Goal: Information Seeking & Learning: Learn about a topic

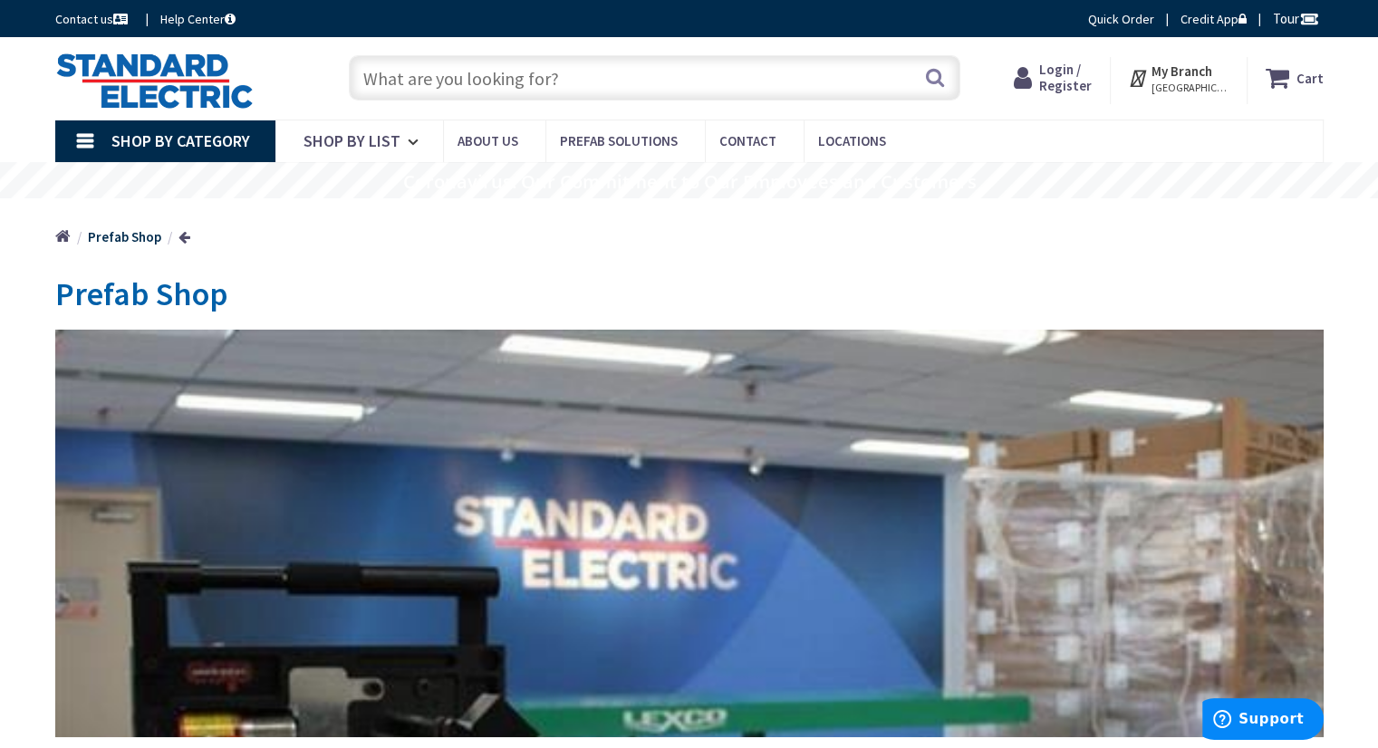
click at [128, 245] on strong "Prefab Shop" at bounding box center [124, 236] width 73 height 17
click at [178, 236] on link at bounding box center [184, 237] width 12 height 14
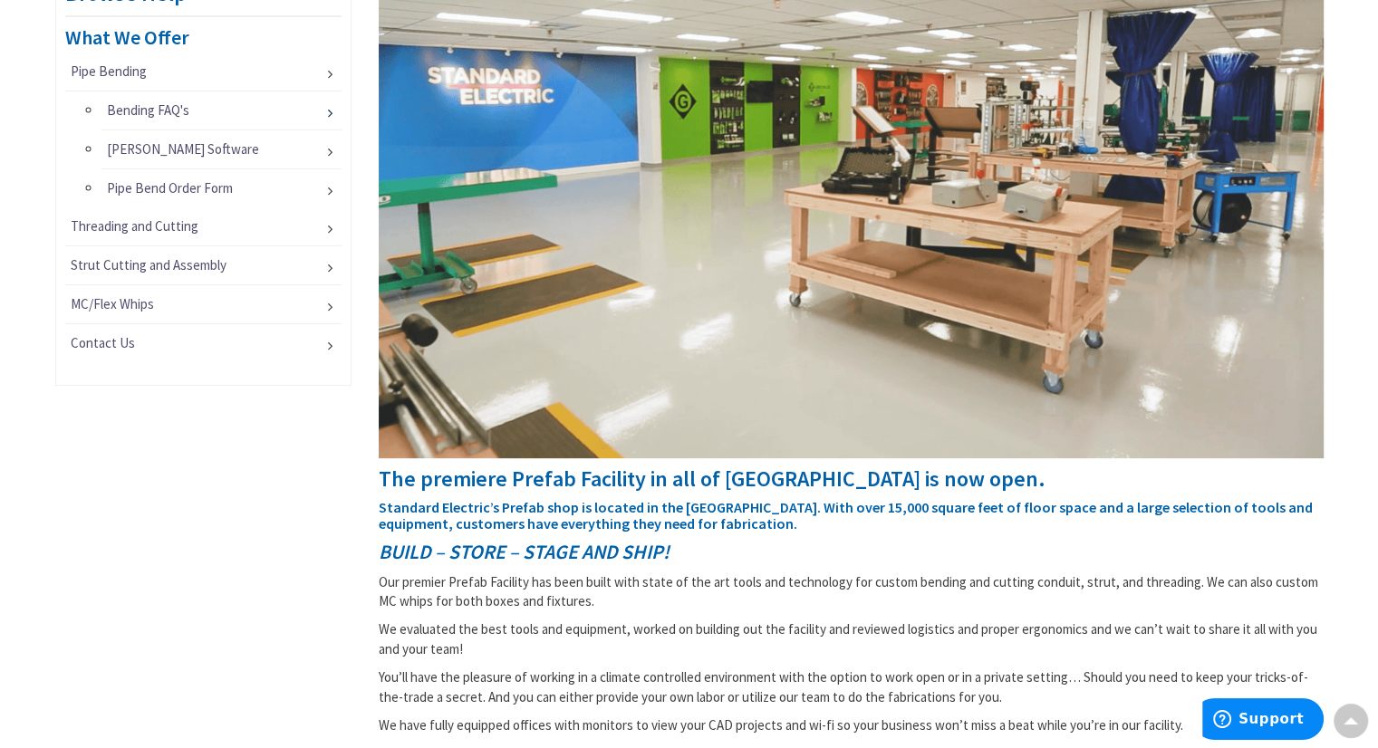
click at [181, 107] on link "Bending FAQ's" at bounding box center [221, 110] width 241 height 38
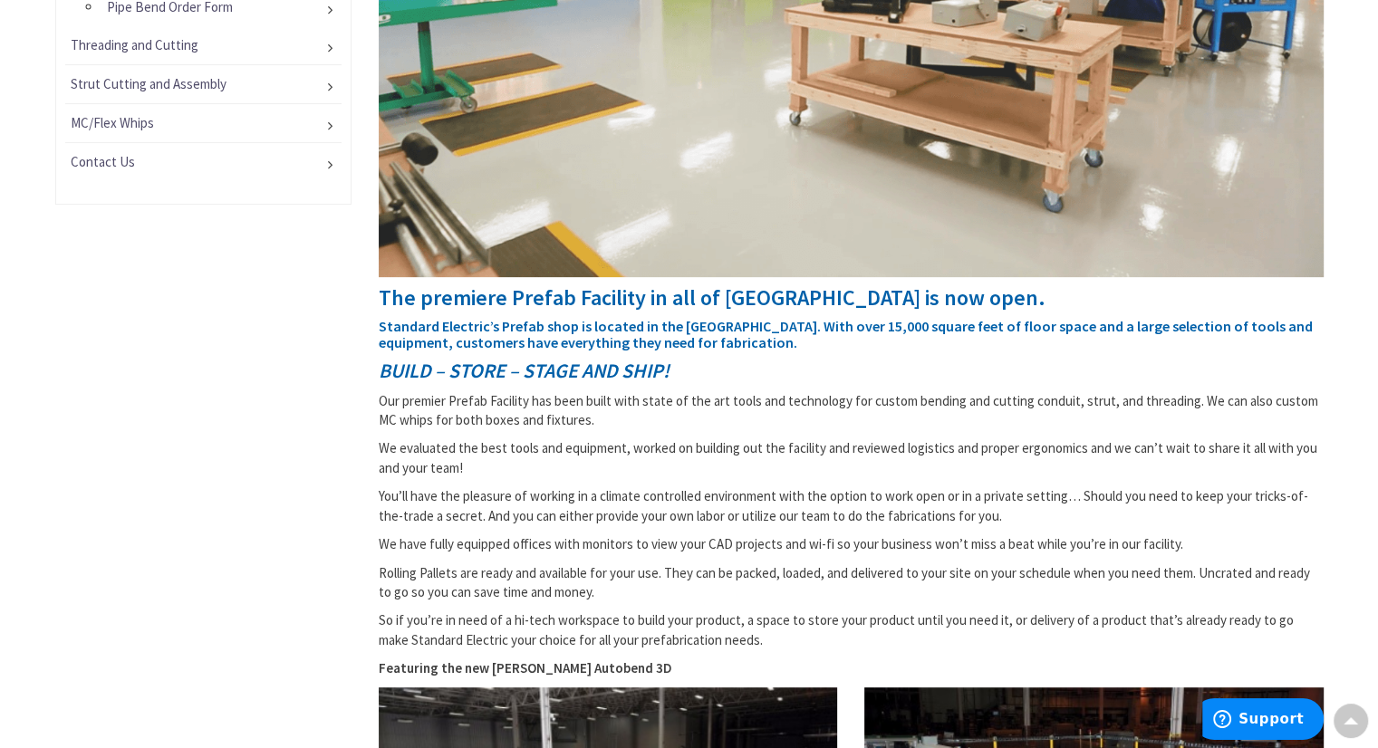
scroll to position [996, 0]
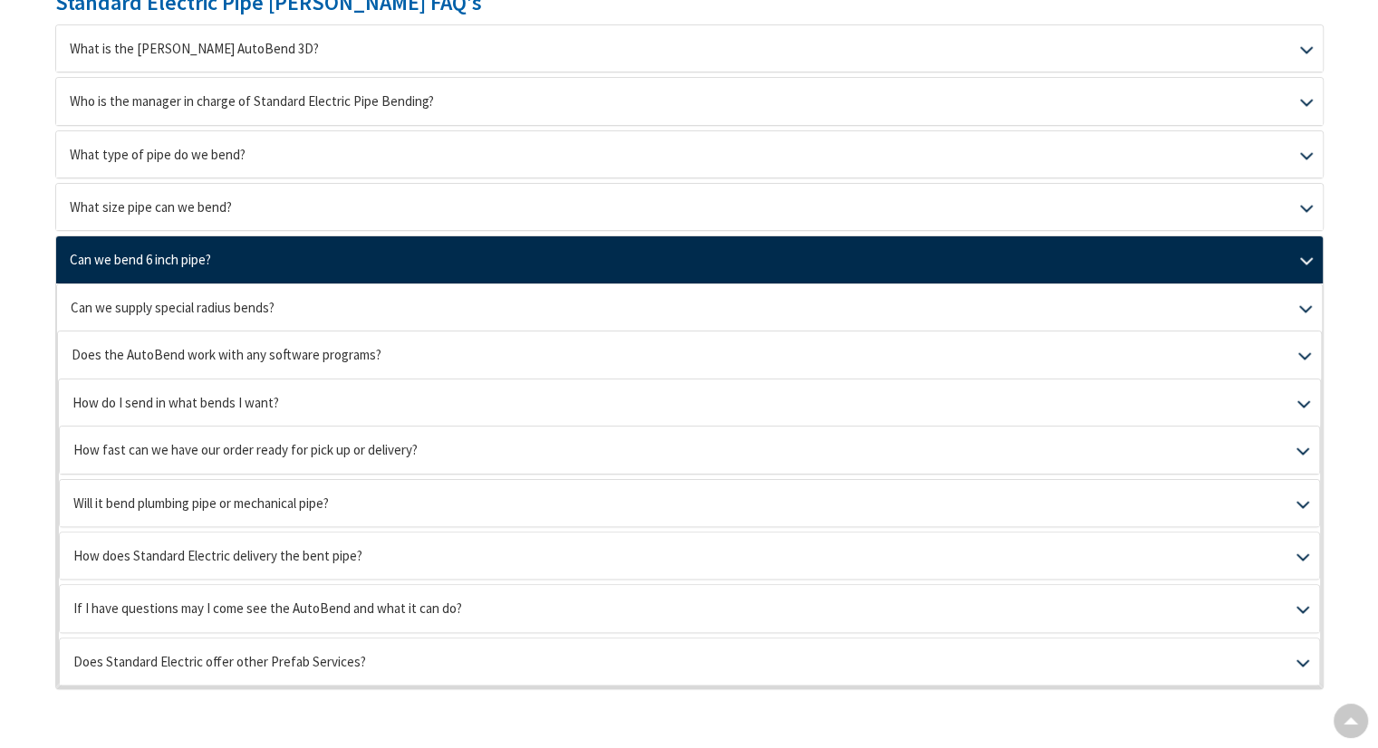
scroll to position [257, 0]
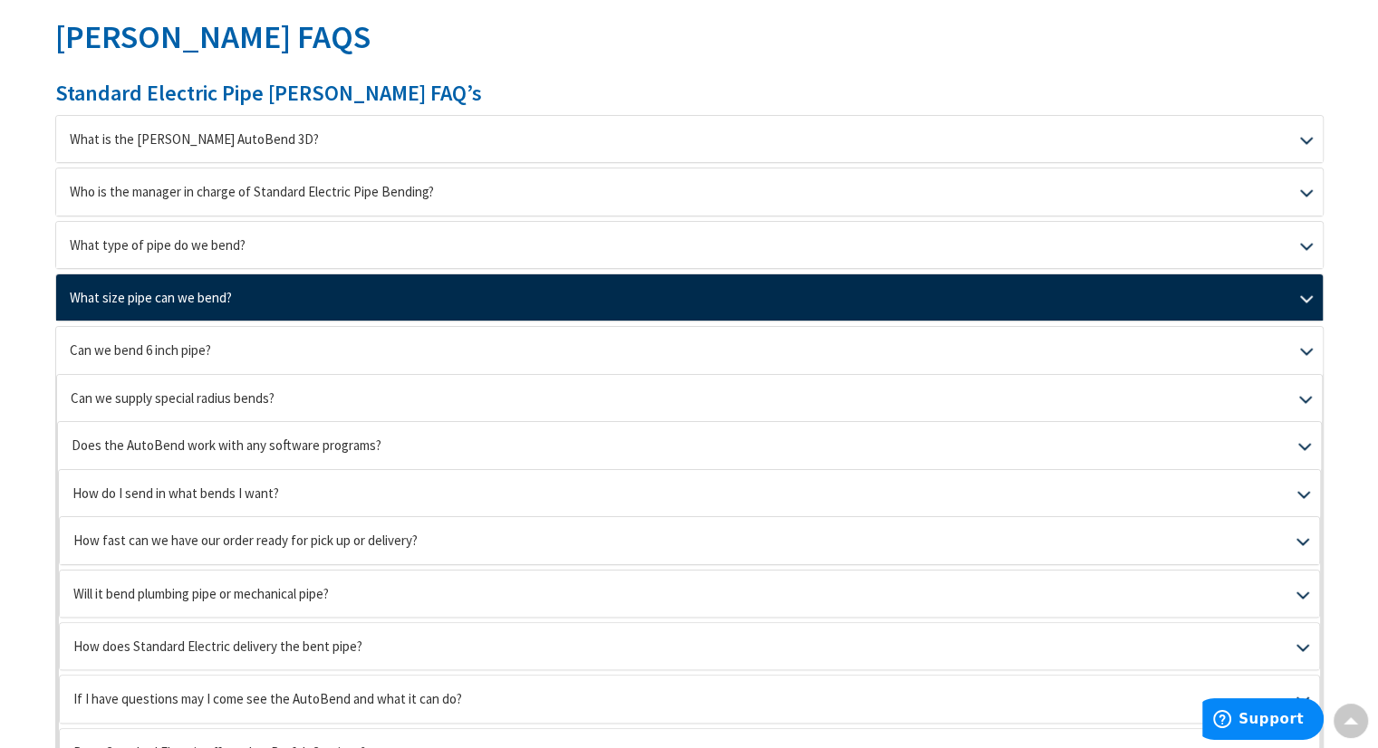
click at [332, 289] on link "What size pipe can we bend?" at bounding box center [689, 297] width 1266 height 46
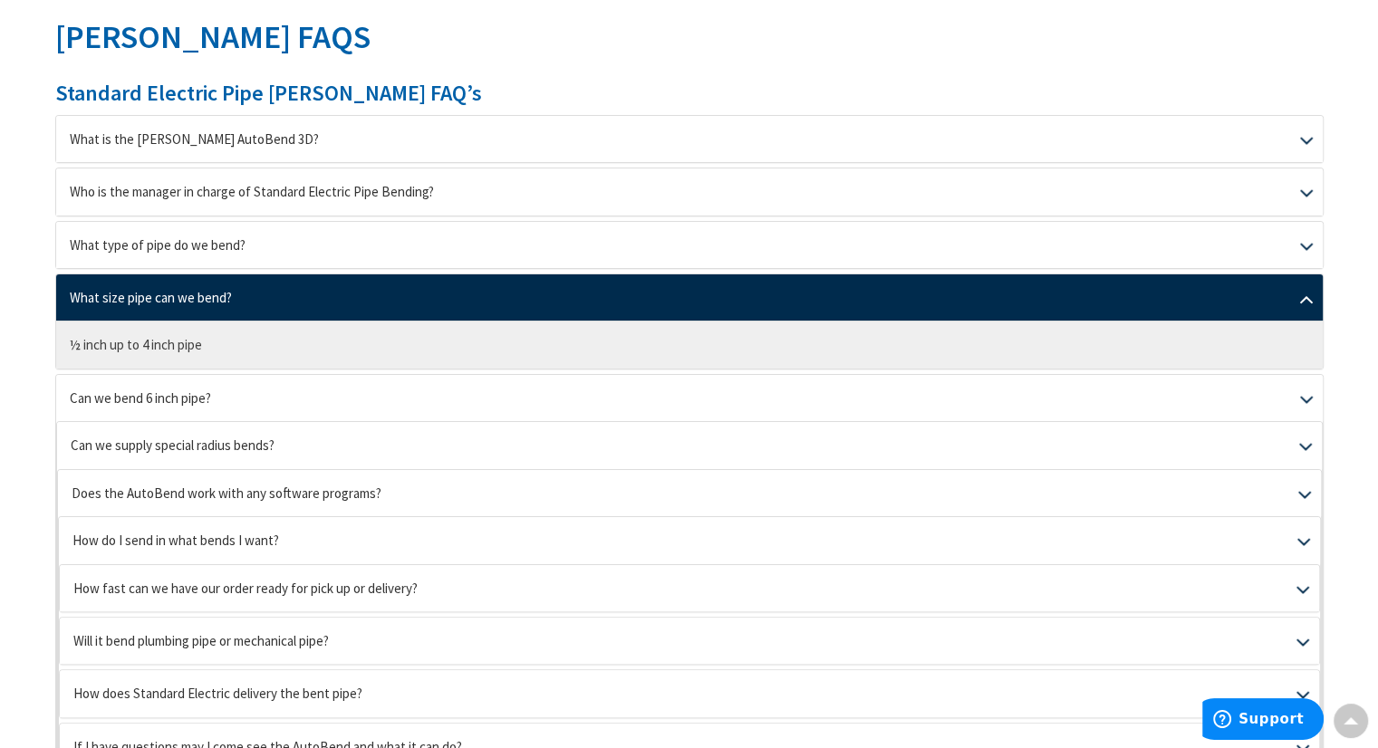
click at [332, 289] on link "What size pipe can we bend?" at bounding box center [689, 297] width 1266 height 46
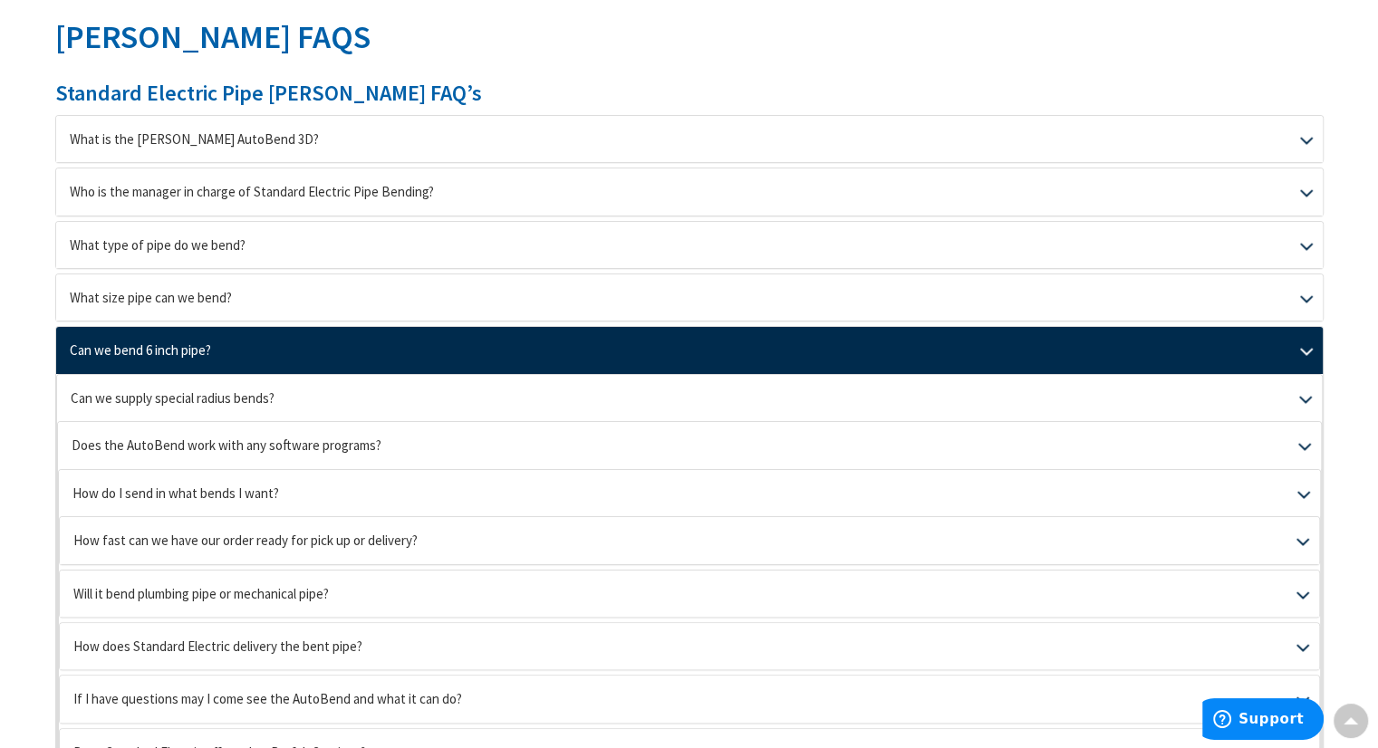
click at [282, 327] on link "Can we bend 6 inch pipe?" at bounding box center [689, 350] width 1266 height 46
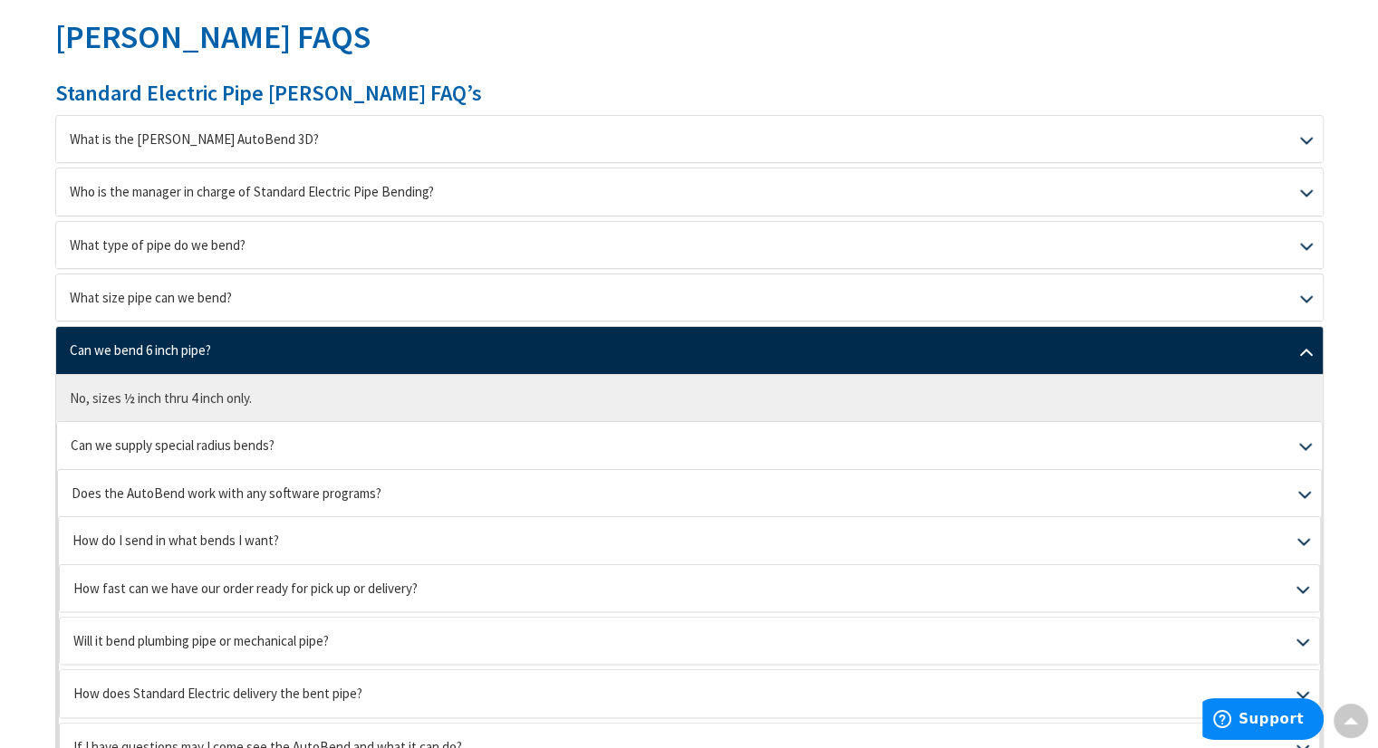
click at [273, 332] on link "Can we bend 6 inch pipe?" at bounding box center [689, 350] width 1266 height 46
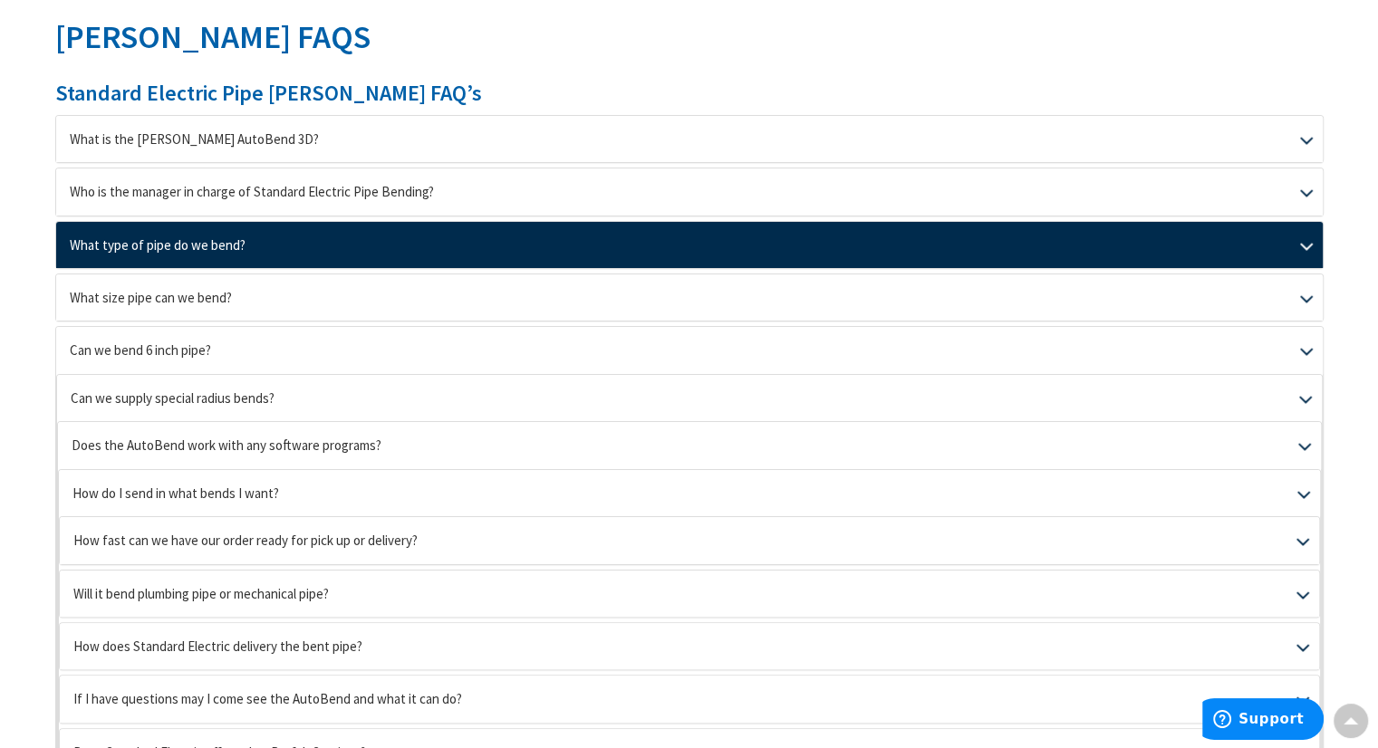
click at [266, 257] on link "What type of pipe do we bend?" at bounding box center [689, 245] width 1266 height 46
